Goal: Task Accomplishment & Management: Complete application form

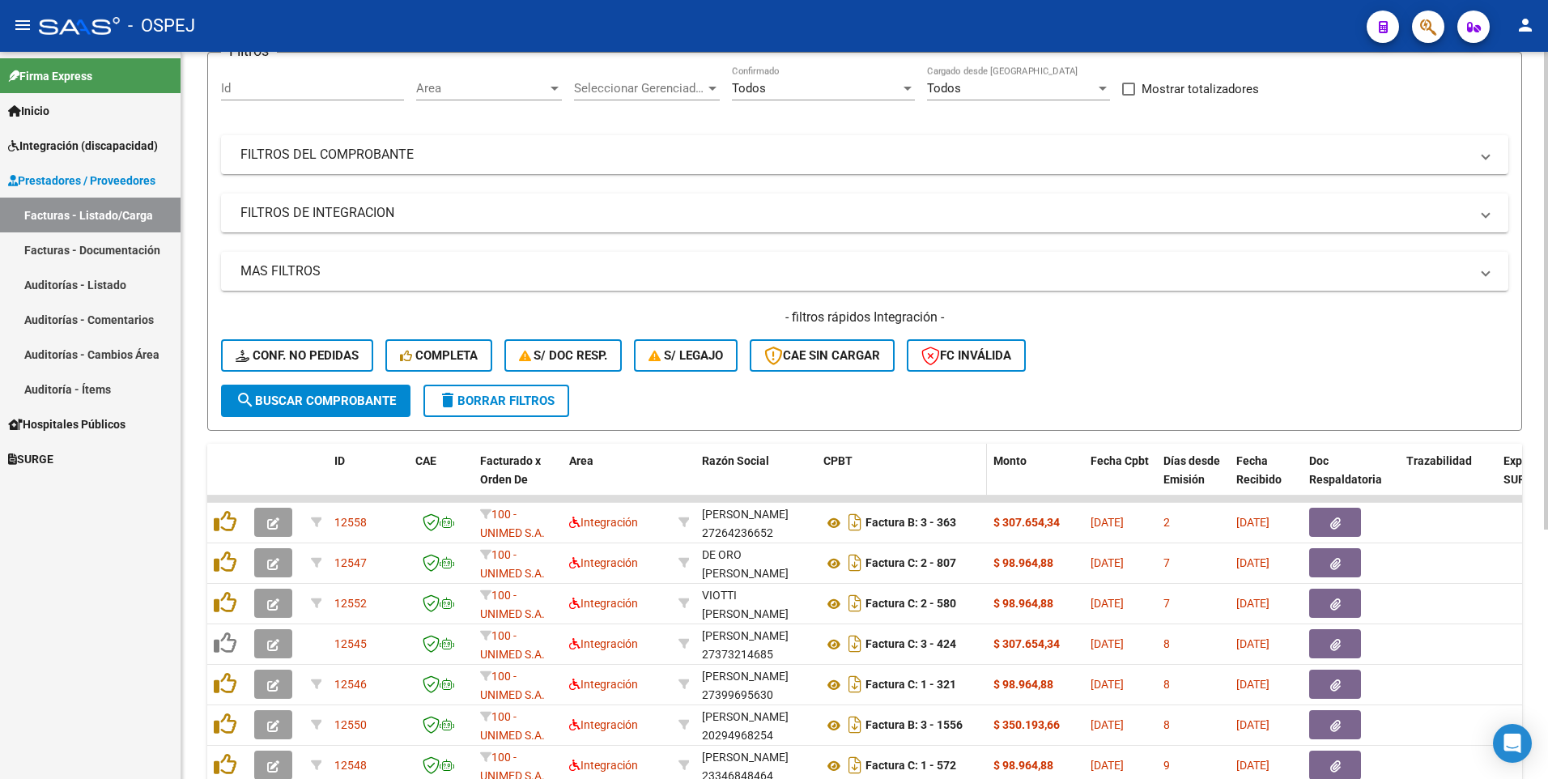
scroll to position [162, 0]
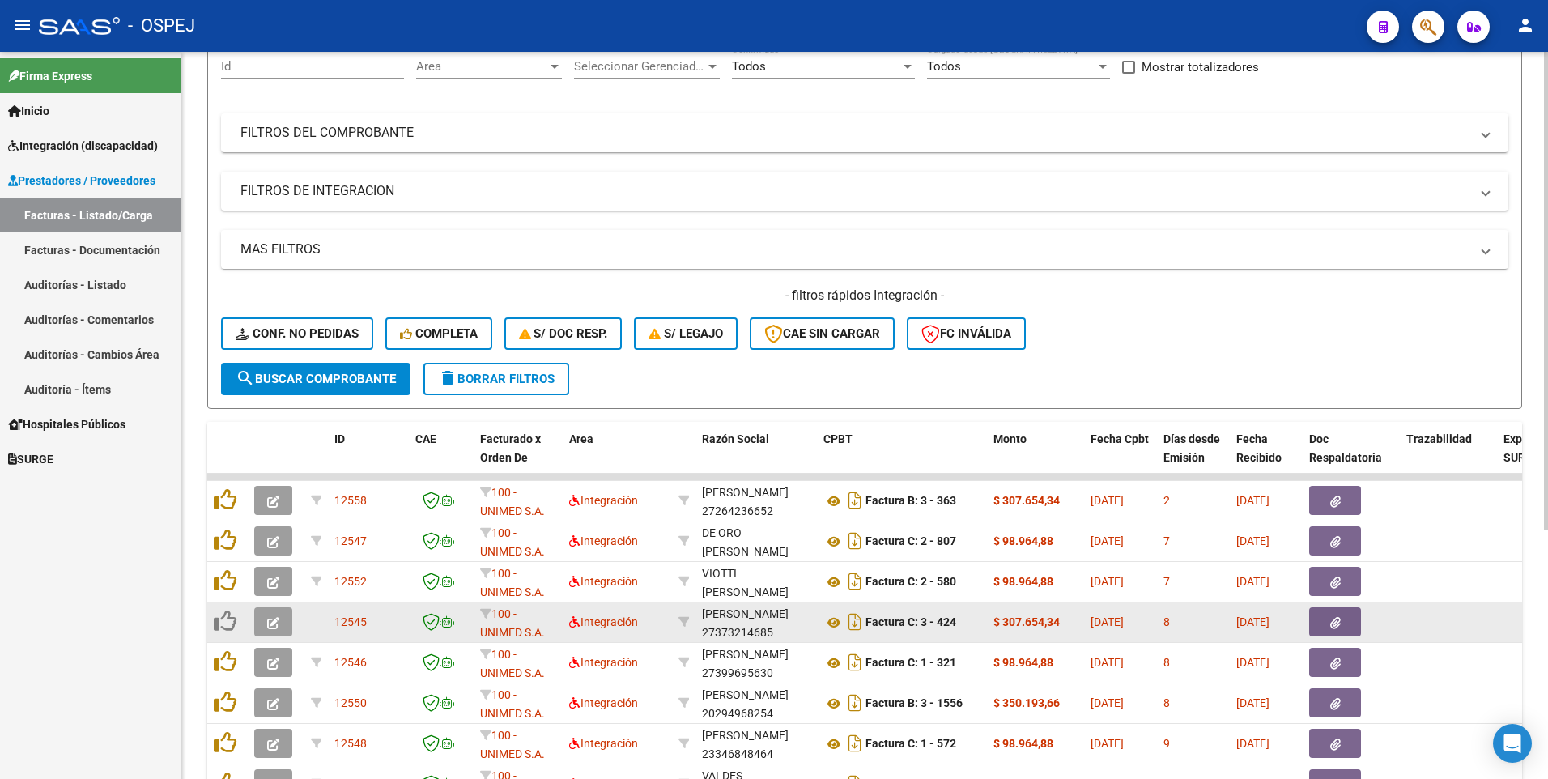
click at [271, 621] on icon "button" at bounding box center [273, 623] width 12 height 12
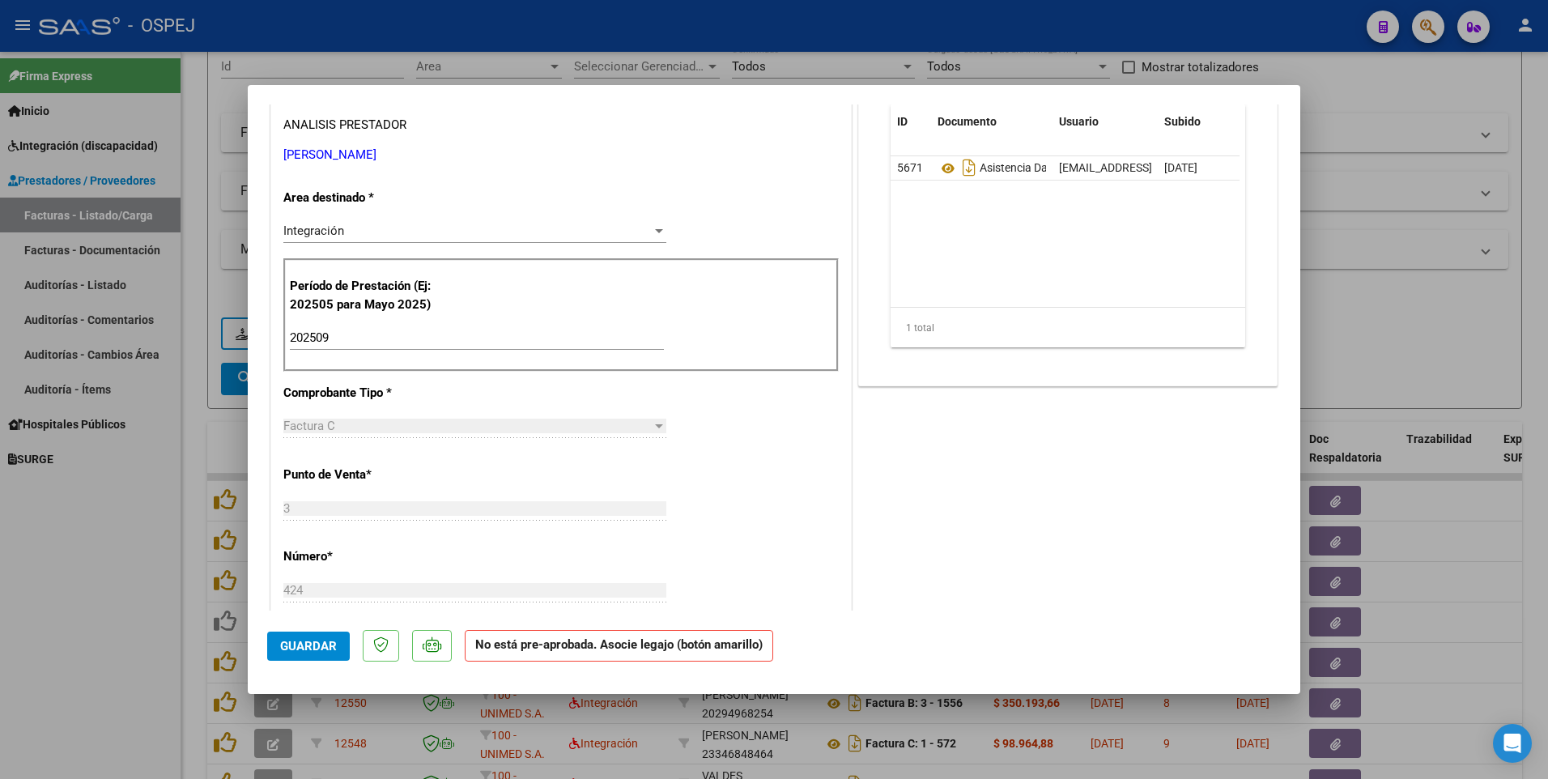
scroll to position [0, 0]
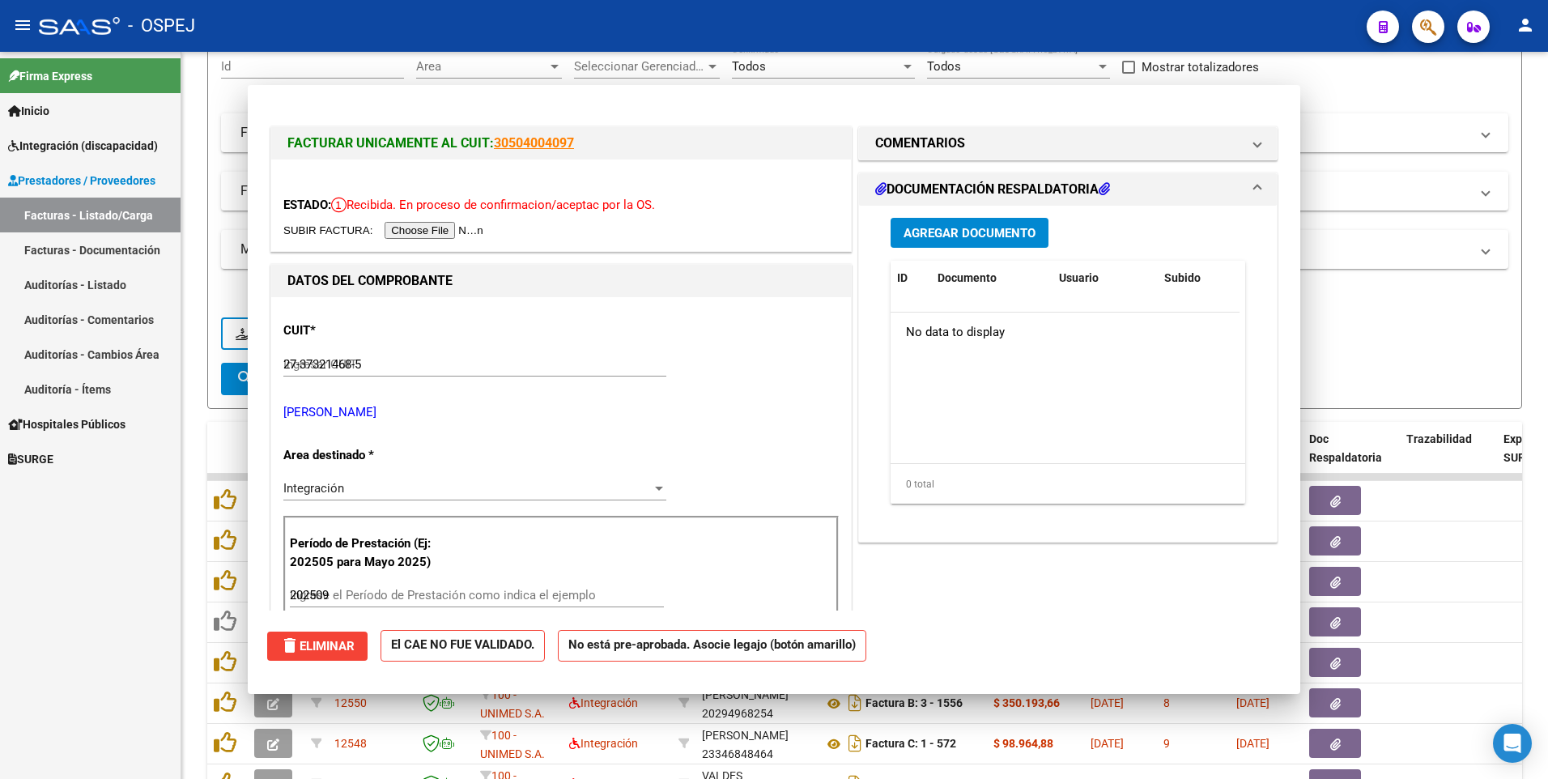
type input "$ 0,00"
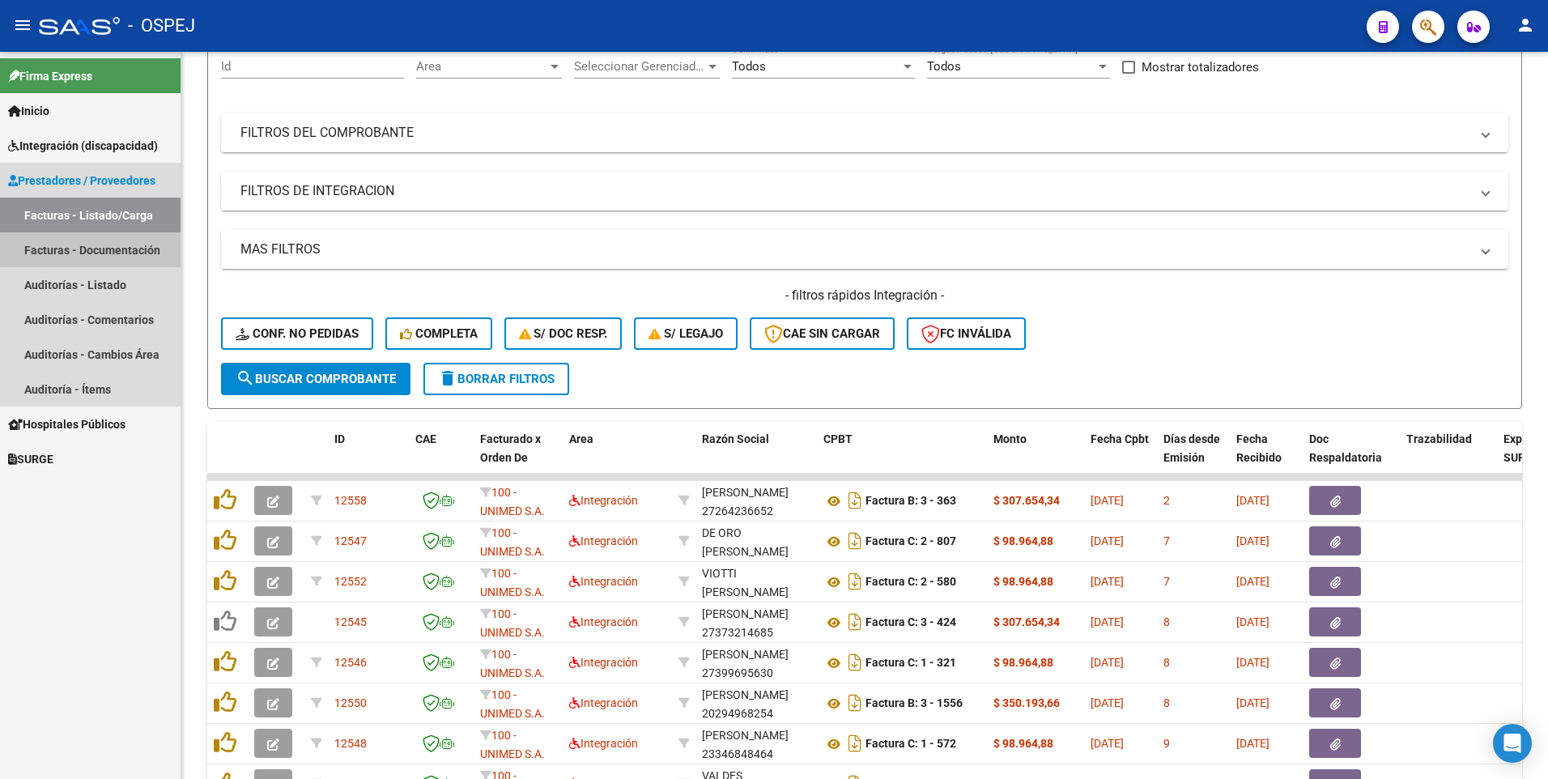
click at [103, 254] on link "Facturas - Documentación" at bounding box center [90, 249] width 181 height 35
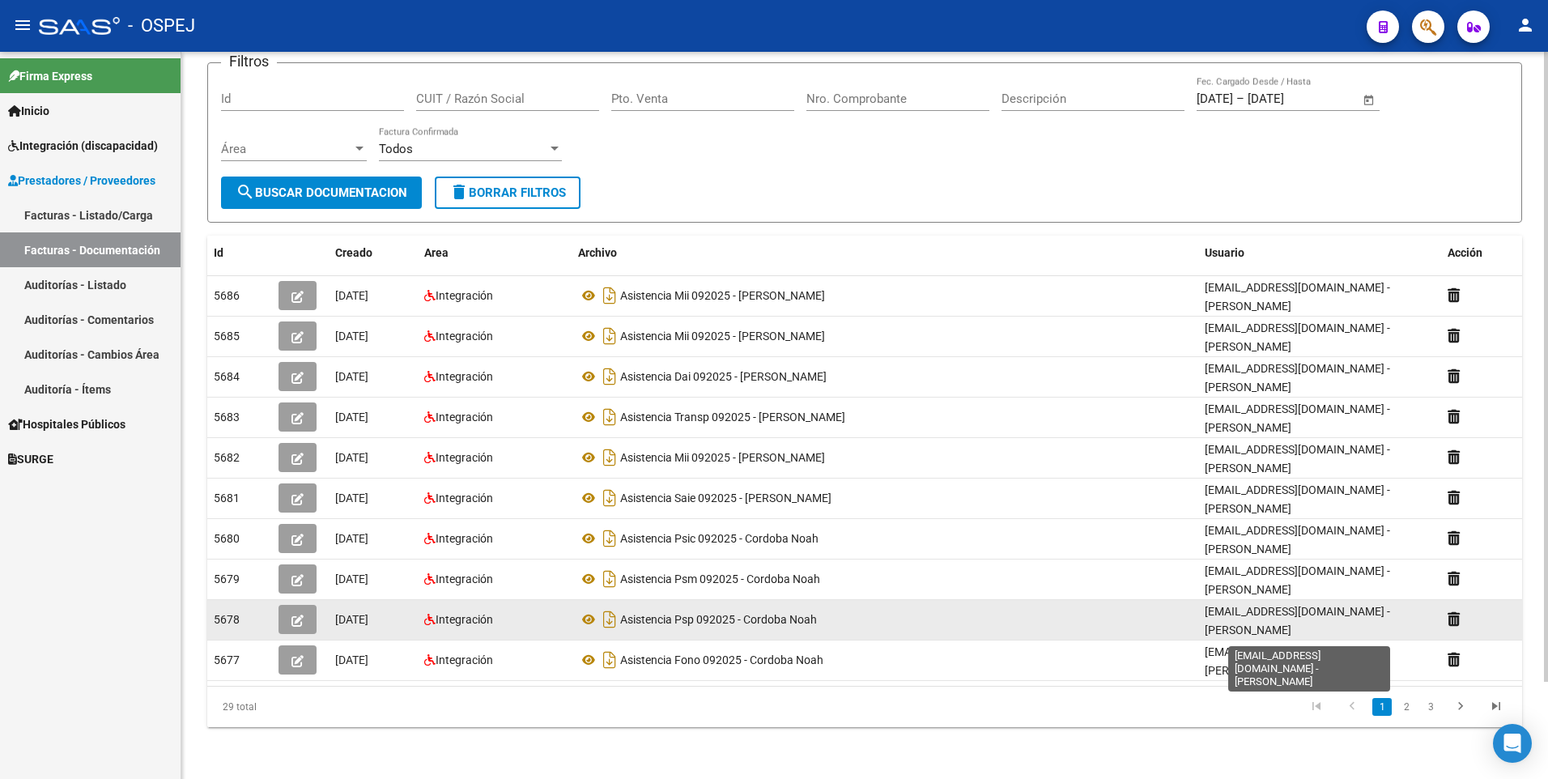
scroll to position [3, 0]
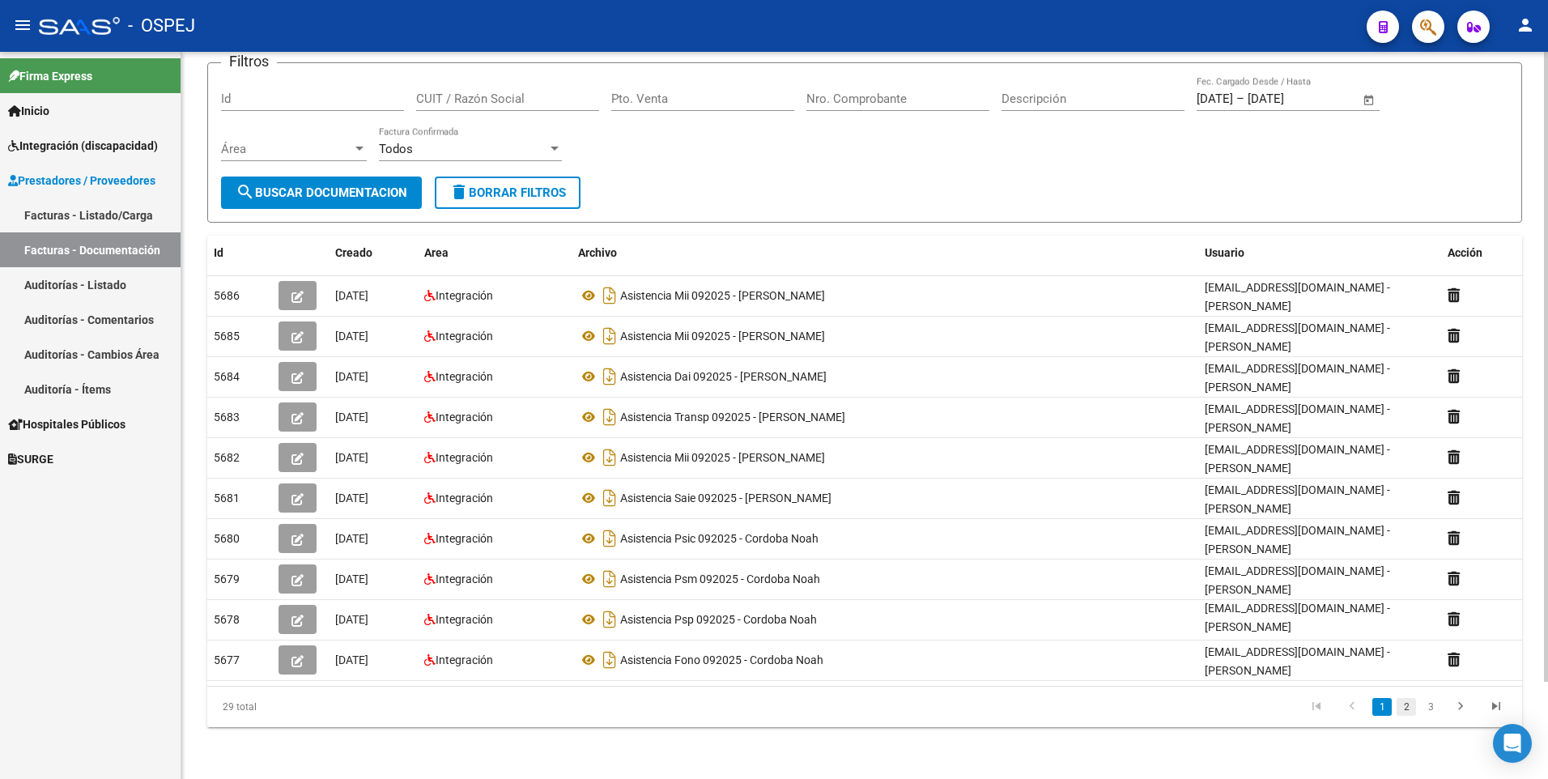
click at [1409, 708] on link "2" at bounding box center [1405, 707] width 19 height 18
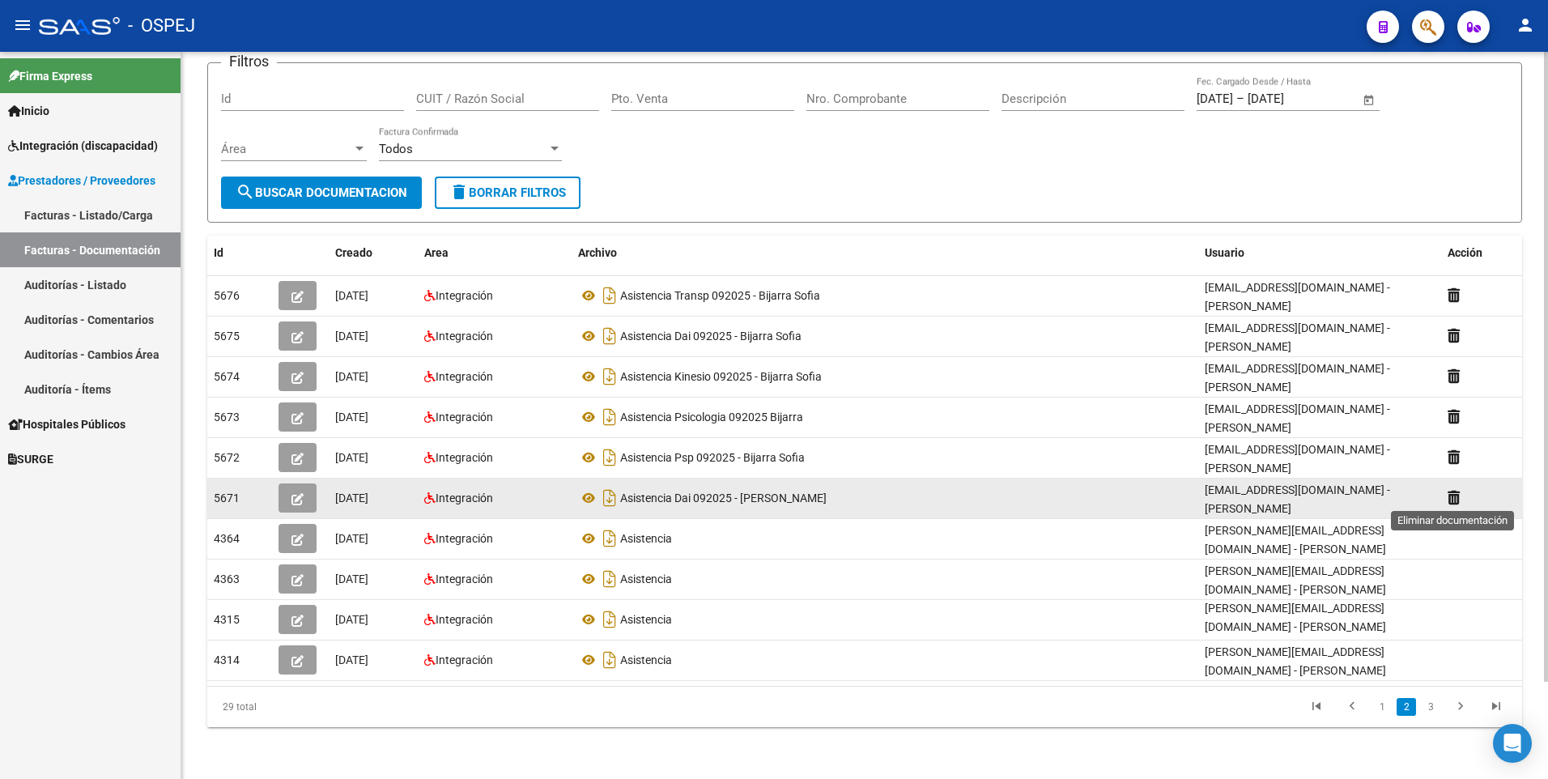
click at [1455, 496] on icon at bounding box center [1453, 497] width 12 height 15
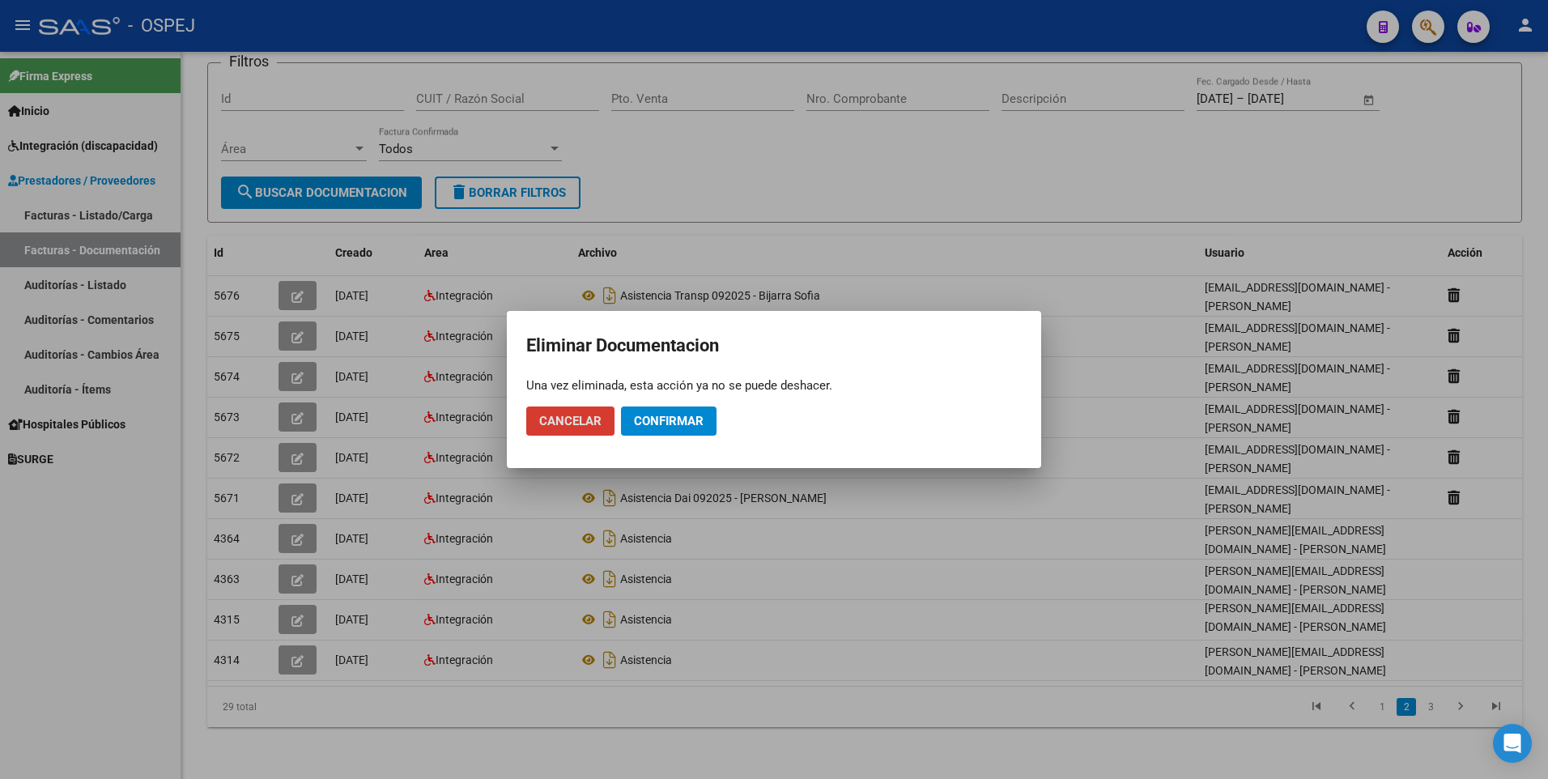
click at [564, 423] on span "Cancelar" at bounding box center [570, 421] width 62 height 15
